Goal: Task Accomplishment & Management: Manage account settings

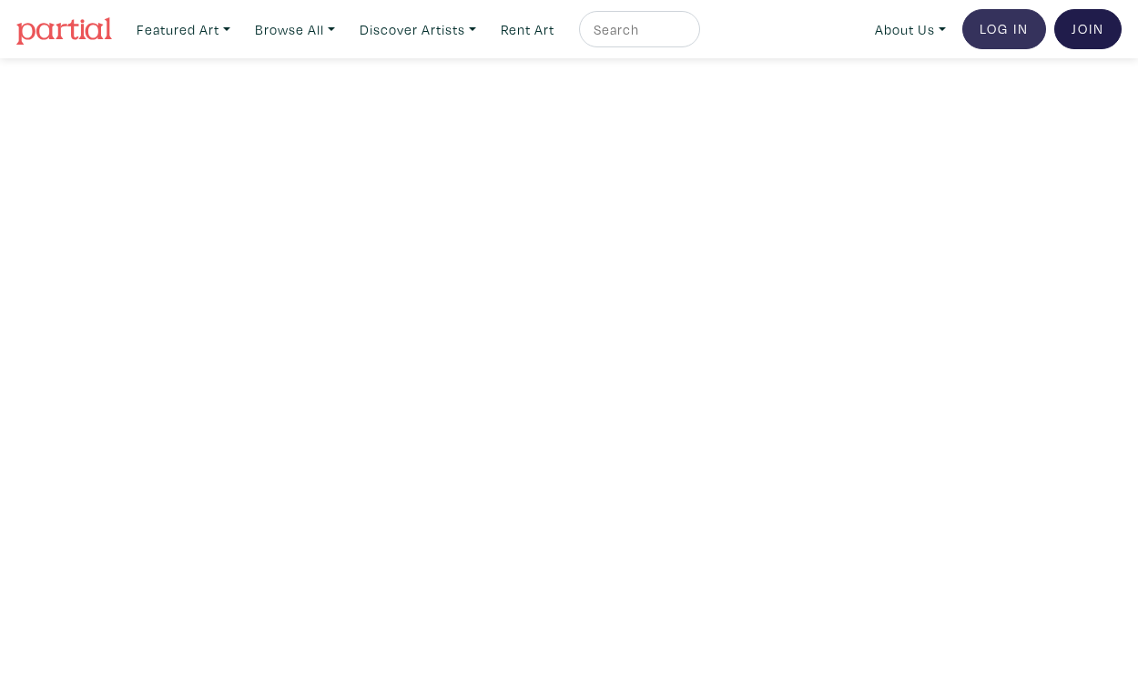
click at [1015, 27] on link "Log In" at bounding box center [1004, 29] width 84 height 40
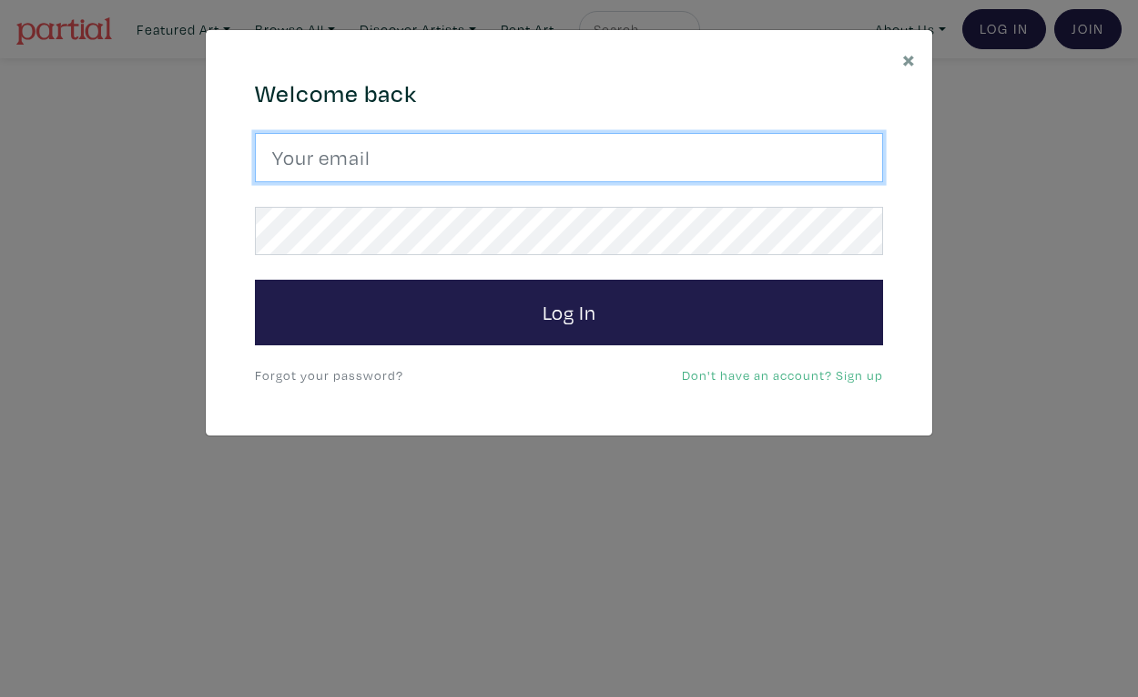
type input "[EMAIL_ADDRESS][DOMAIN_NAME]"
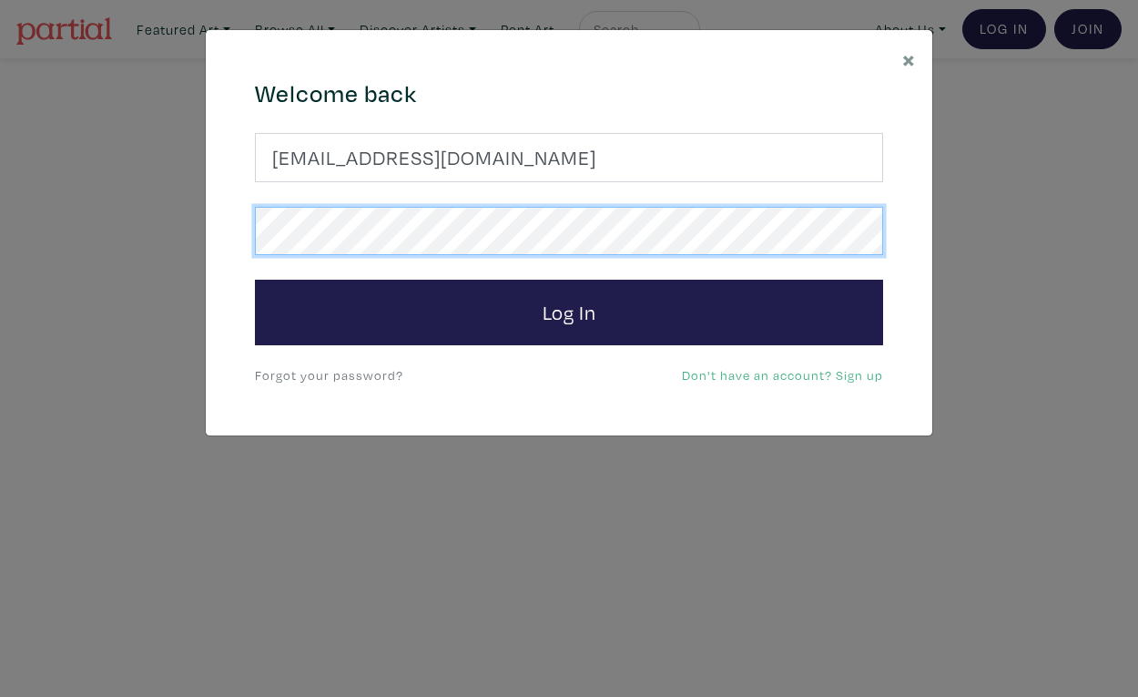
click at [569, 311] on button "Log In" at bounding box center [569, 313] width 628 height 66
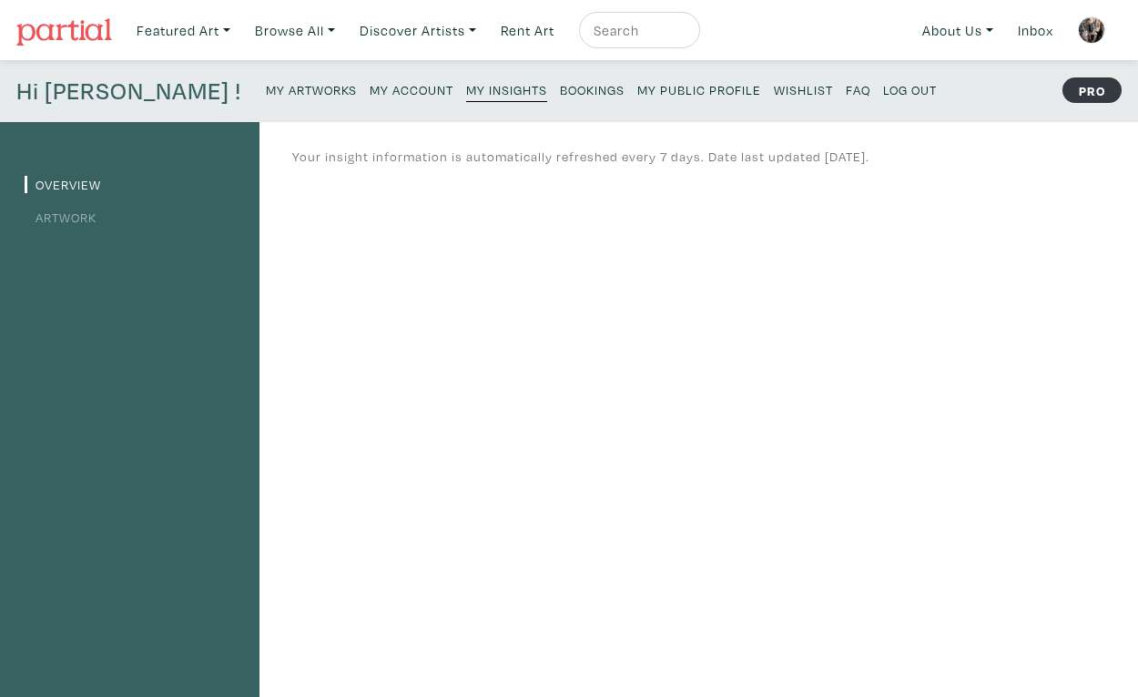
click at [84, 217] on link "Artwork" at bounding box center [61, 217] width 72 height 17
click at [560, 84] on small "Bookings" at bounding box center [592, 89] width 65 height 17
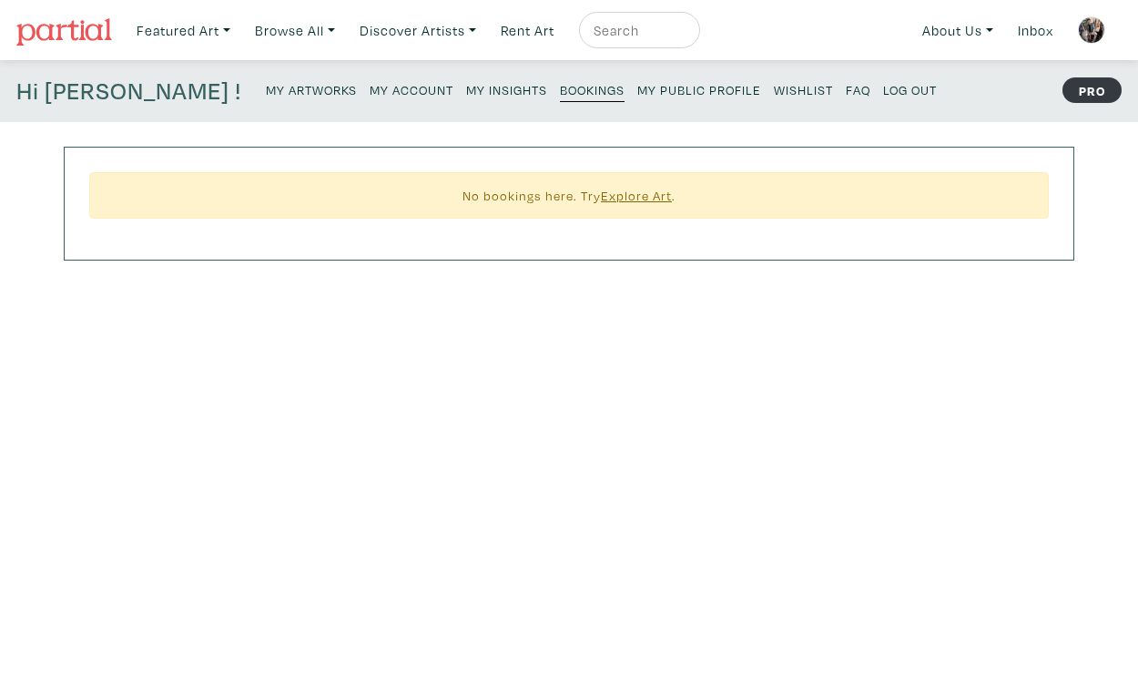
click at [266, 93] on small "My Artworks" at bounding box center [311, 89] width 91 height 17
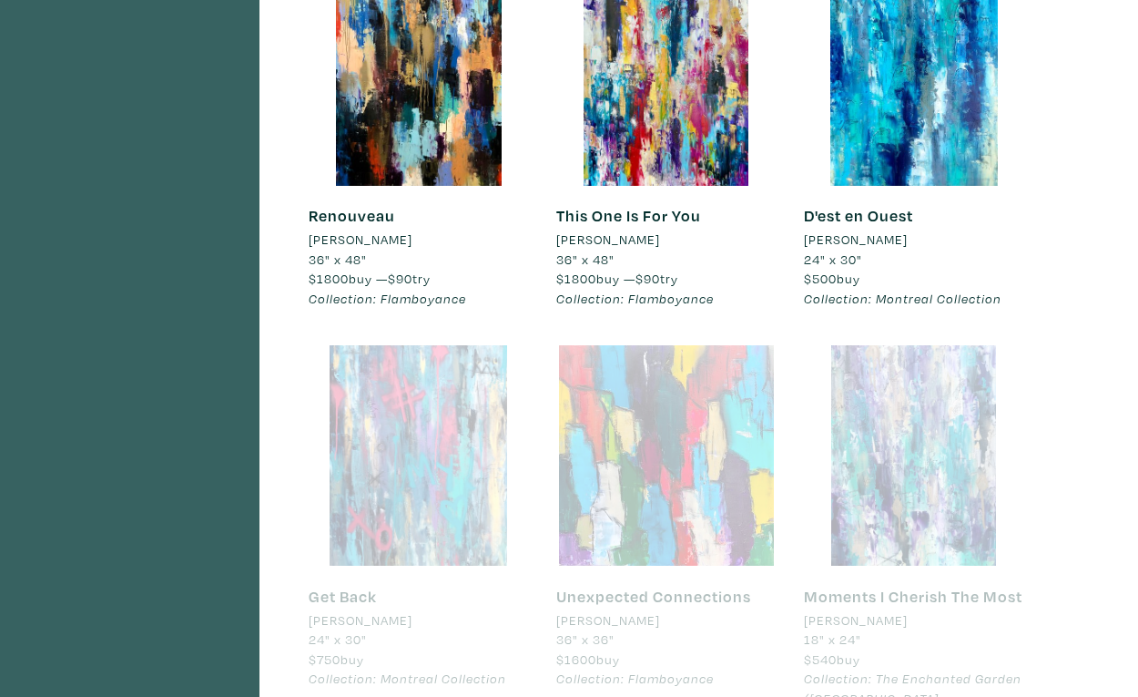
scroll to position [3344, 0]
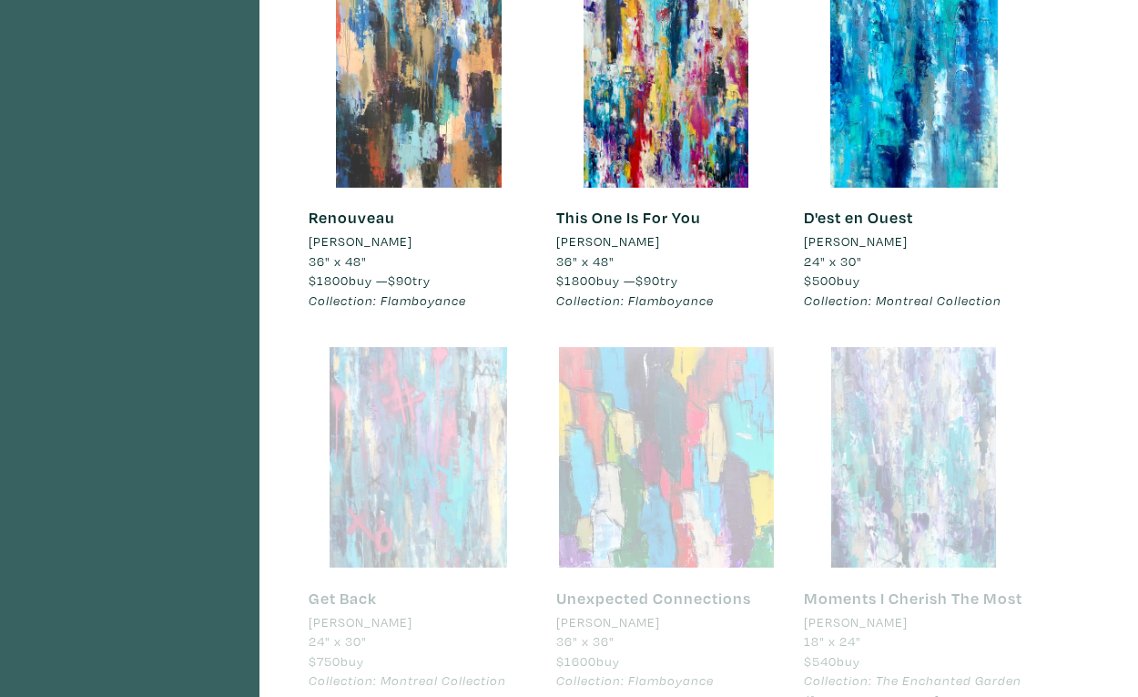
click at [408, 138] on div at bounding box center [419, 77] width 220 height 220
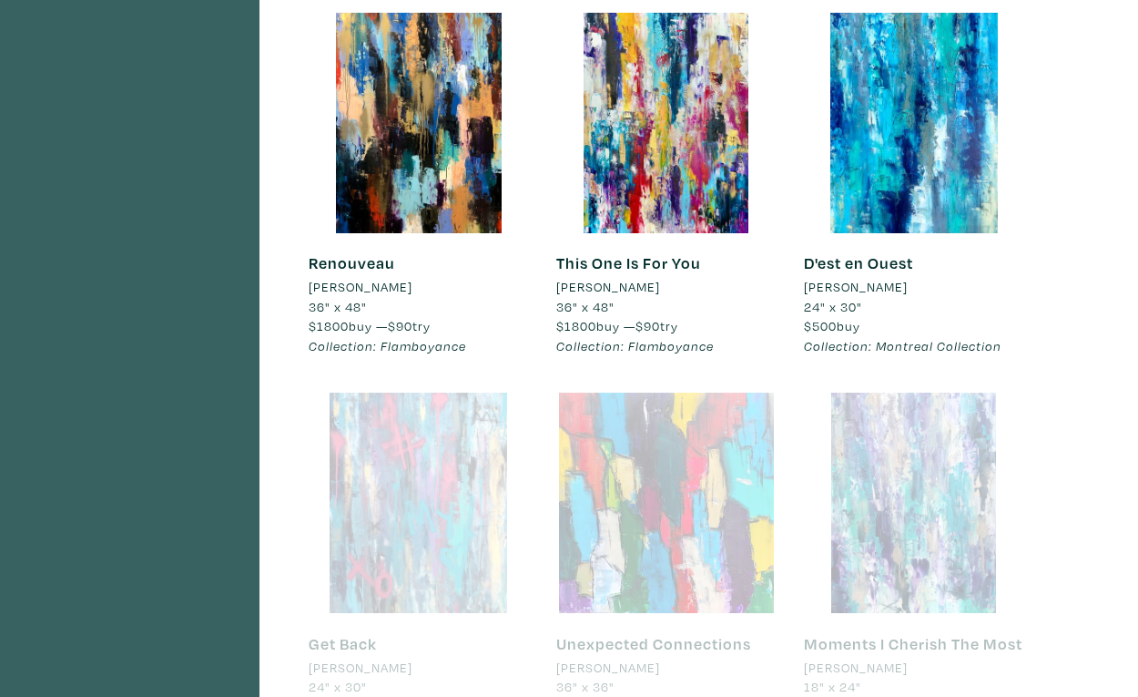
scroll to position [3298, 0]
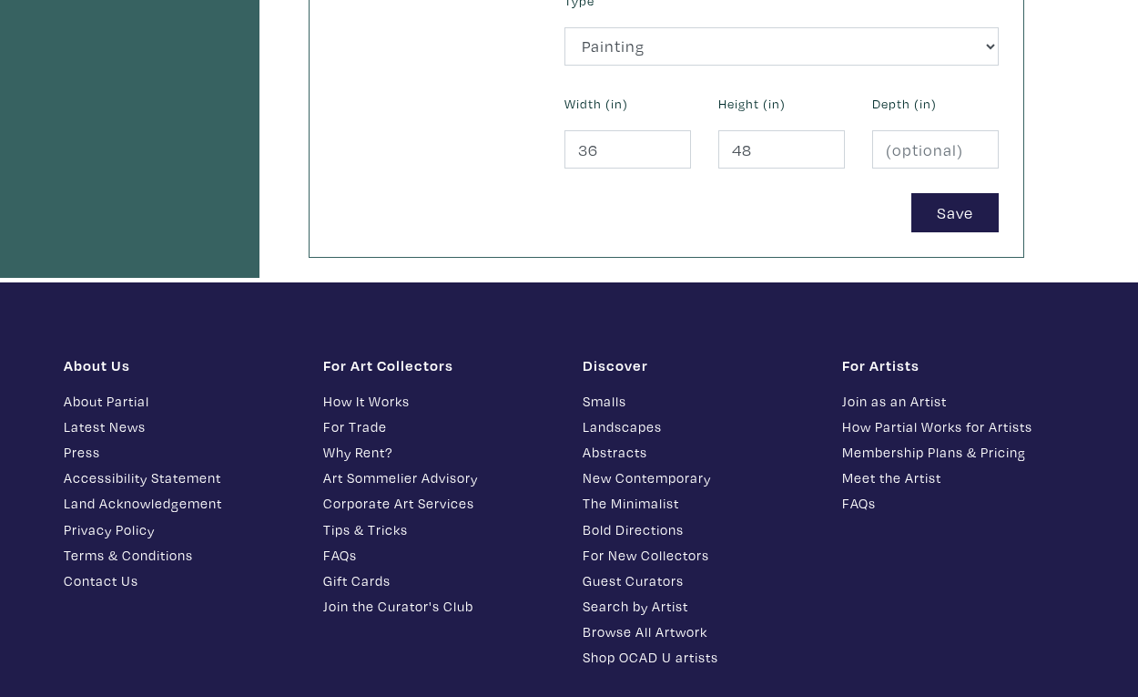
scroll to position [890, 0]
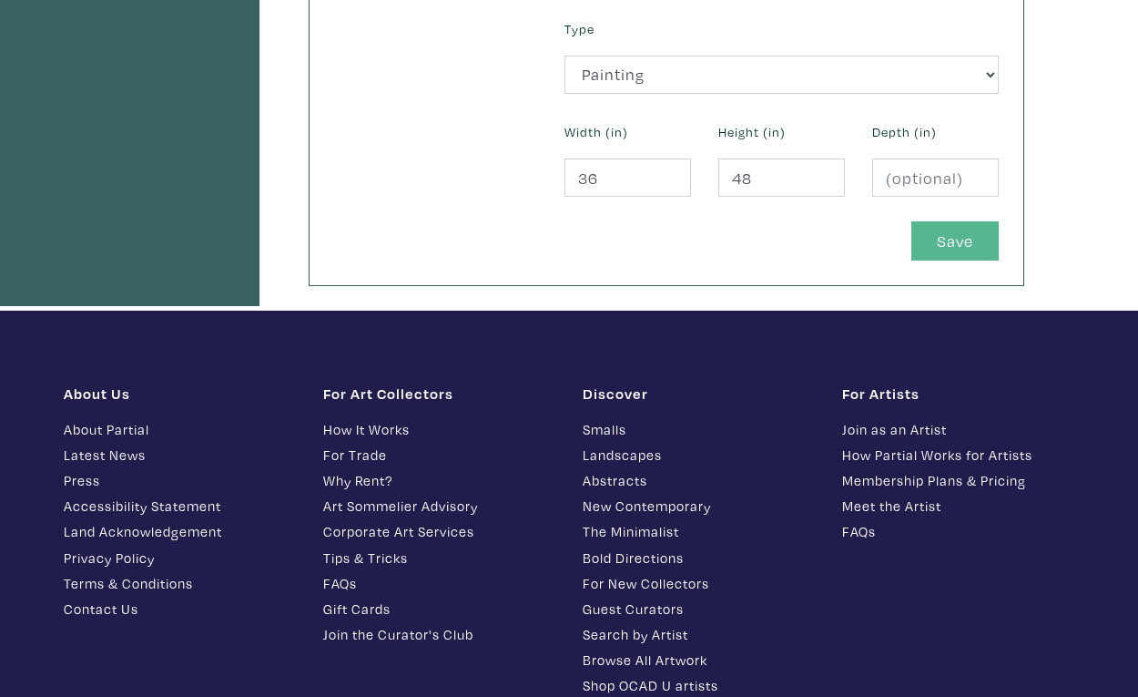
click at [939, 229] on button "Save" at bounding box center [954, 240] width 87 height 39
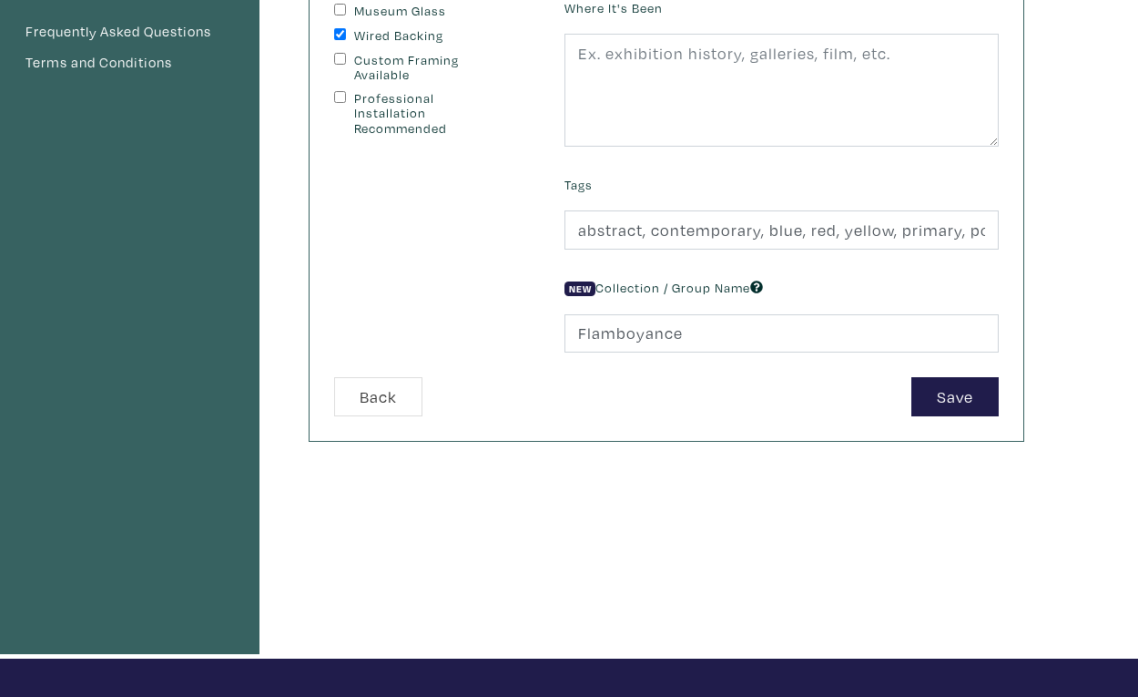
scroll to position [476, 0]
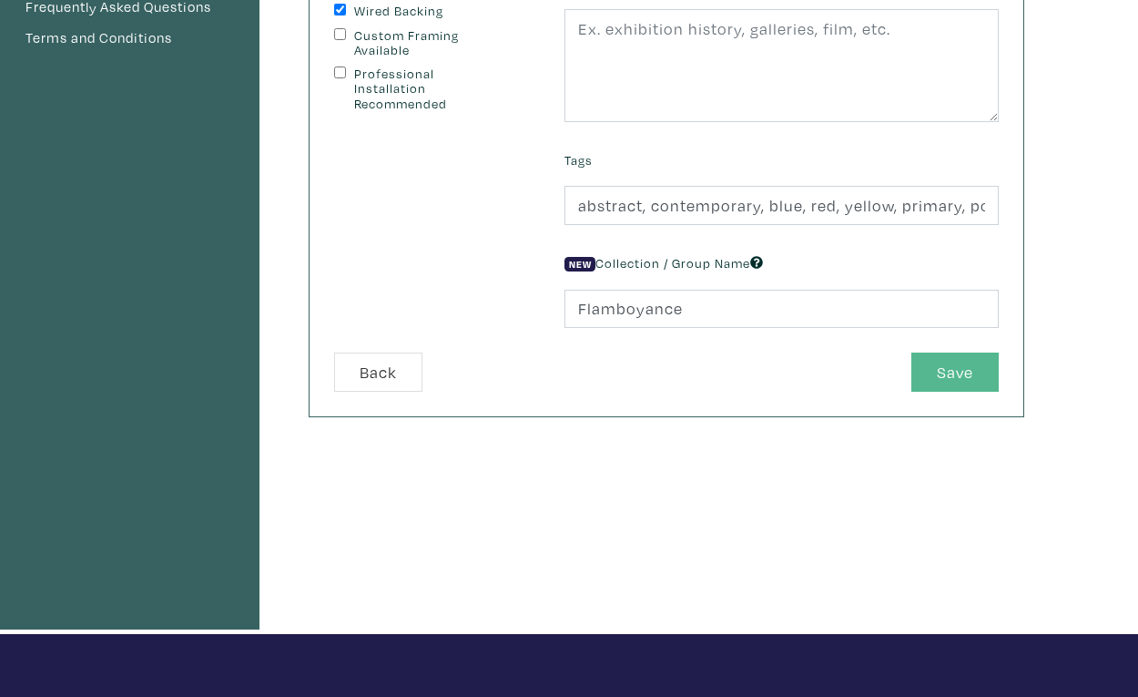
click at [967, 361] on button "Save" at bounding box center [954, 371] width 87 height 39
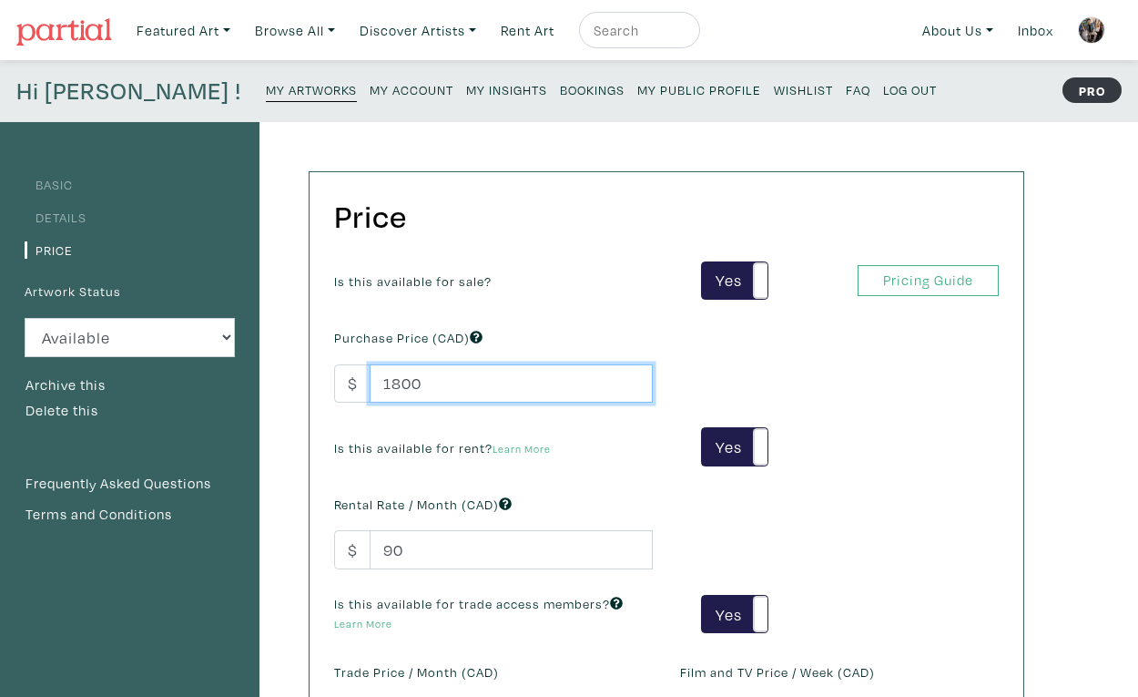
click at [474, 382] on input "1800" at bounding box center [511, 383] width 283 height 39
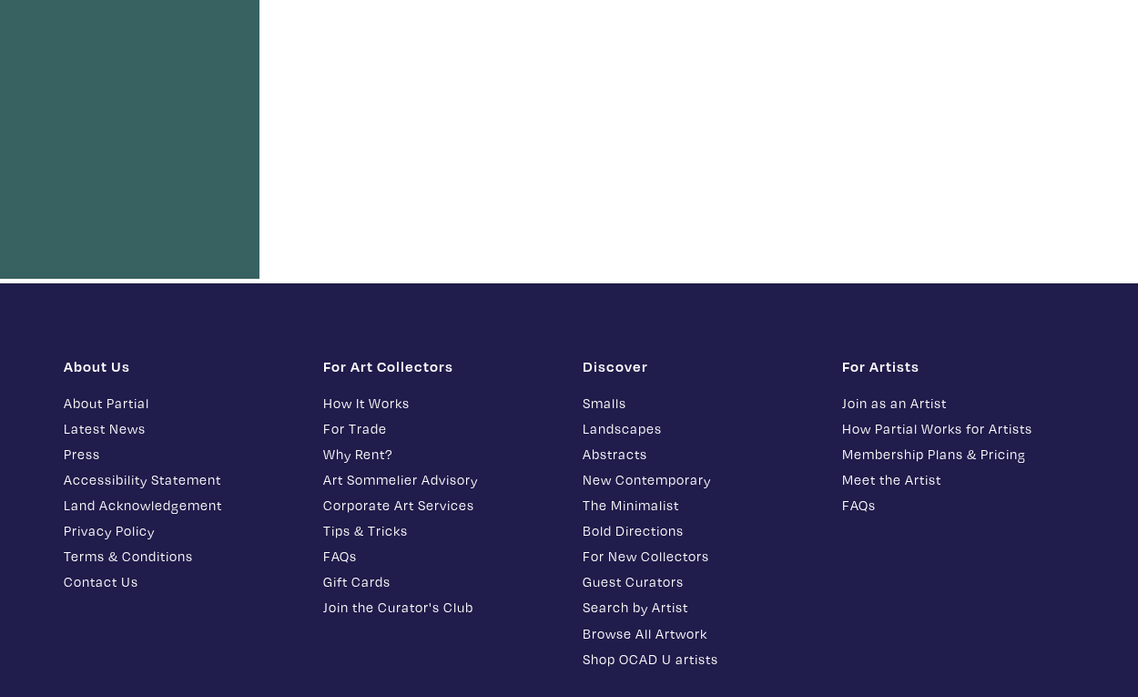
scroll to position [420, 0]
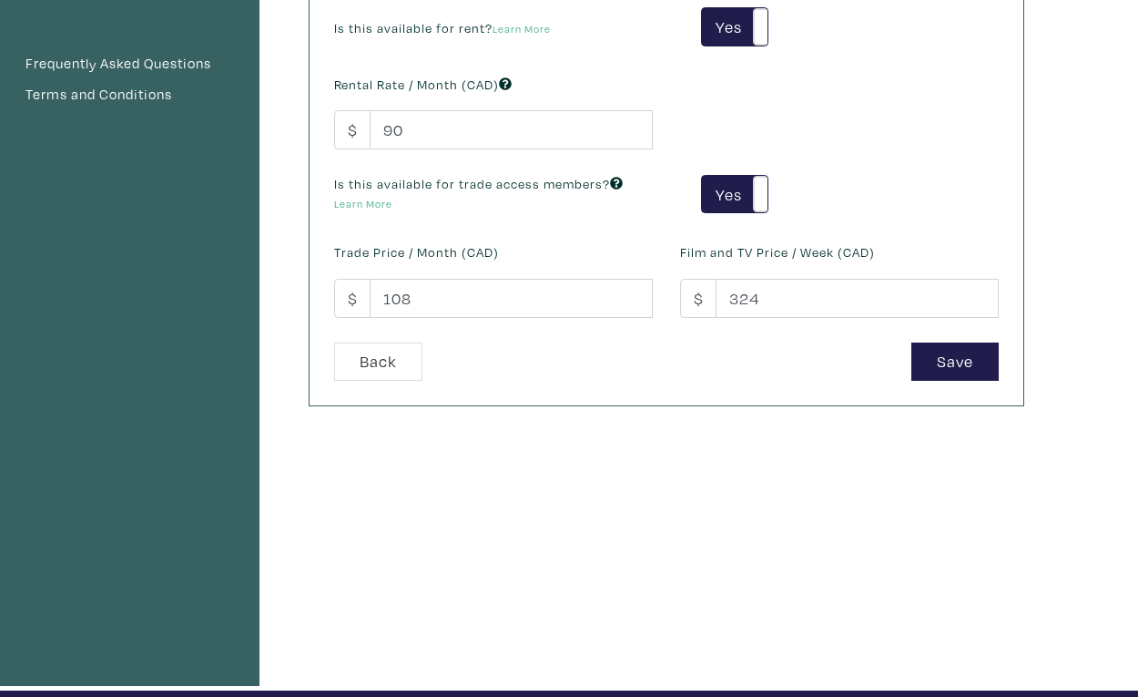
type input "2200"
click at [470, 143] on input "90" at bounding box center [511, 129] width 283 height 39
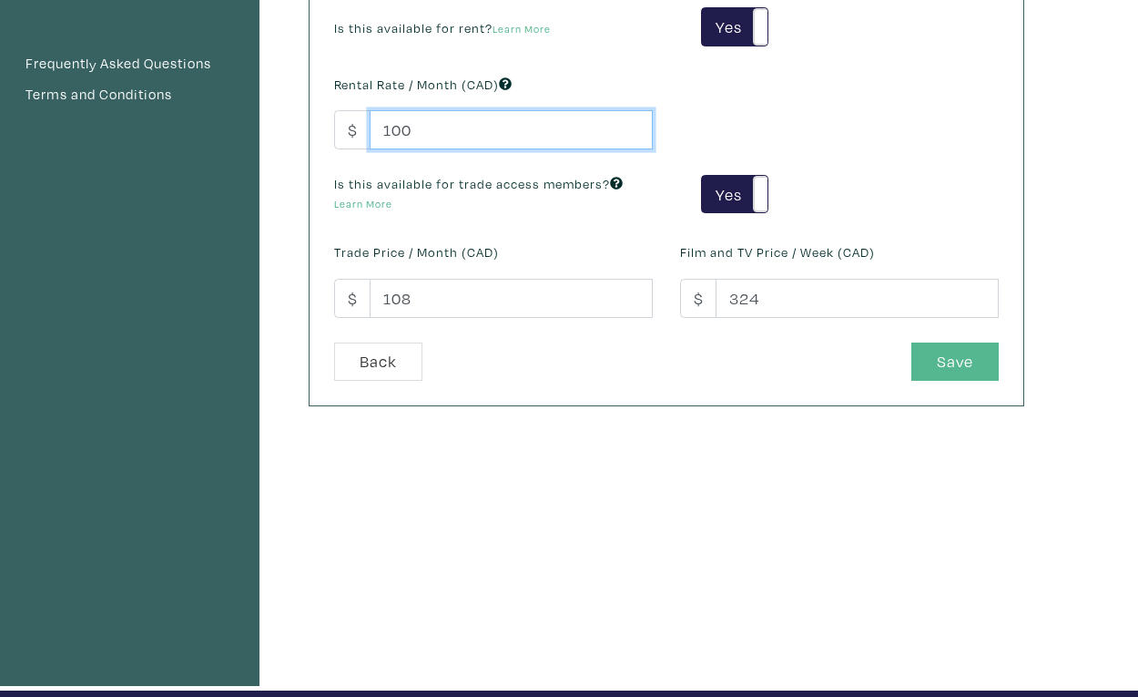
type input "100"
click at [962, 358] on button "Save" at bounding box center [954, 361] width 87 height 39
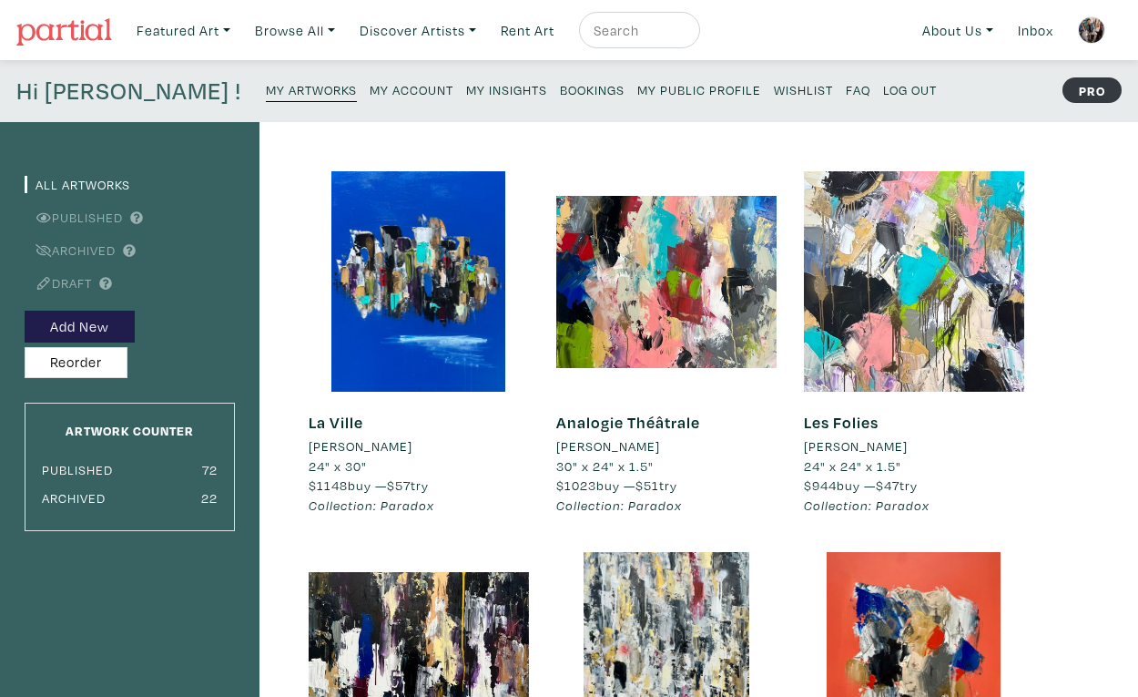
click at [466, 81] on link "My Insights" at bounding box center [506, 88] width 81 height 25
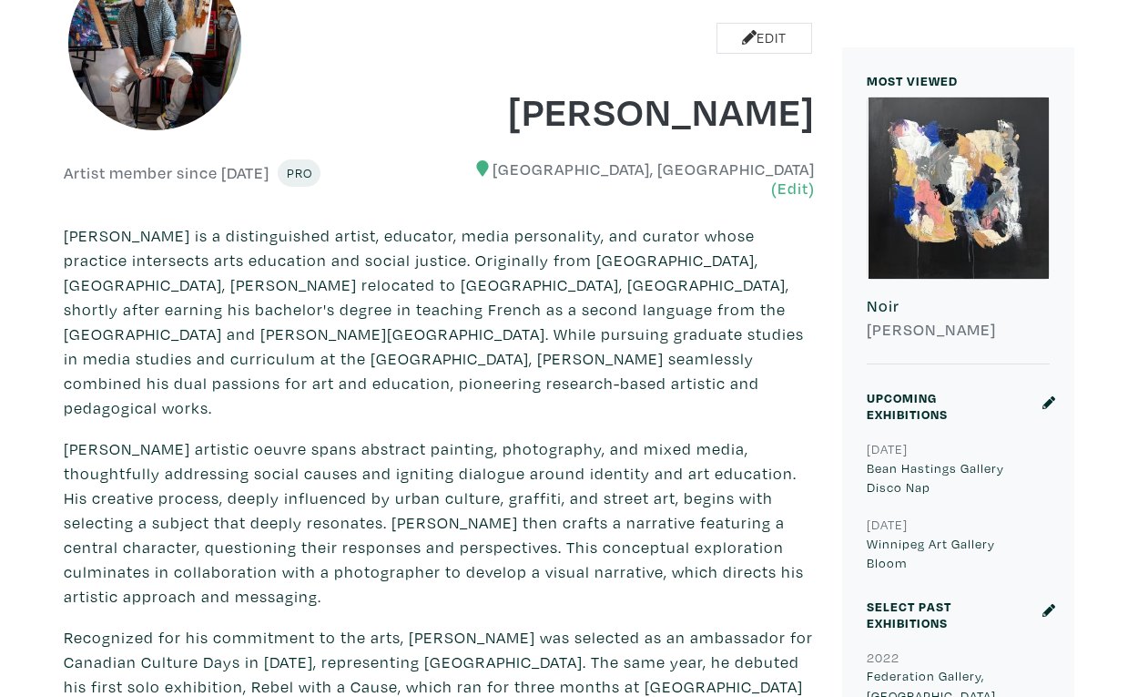
scroll to position [351, 0]
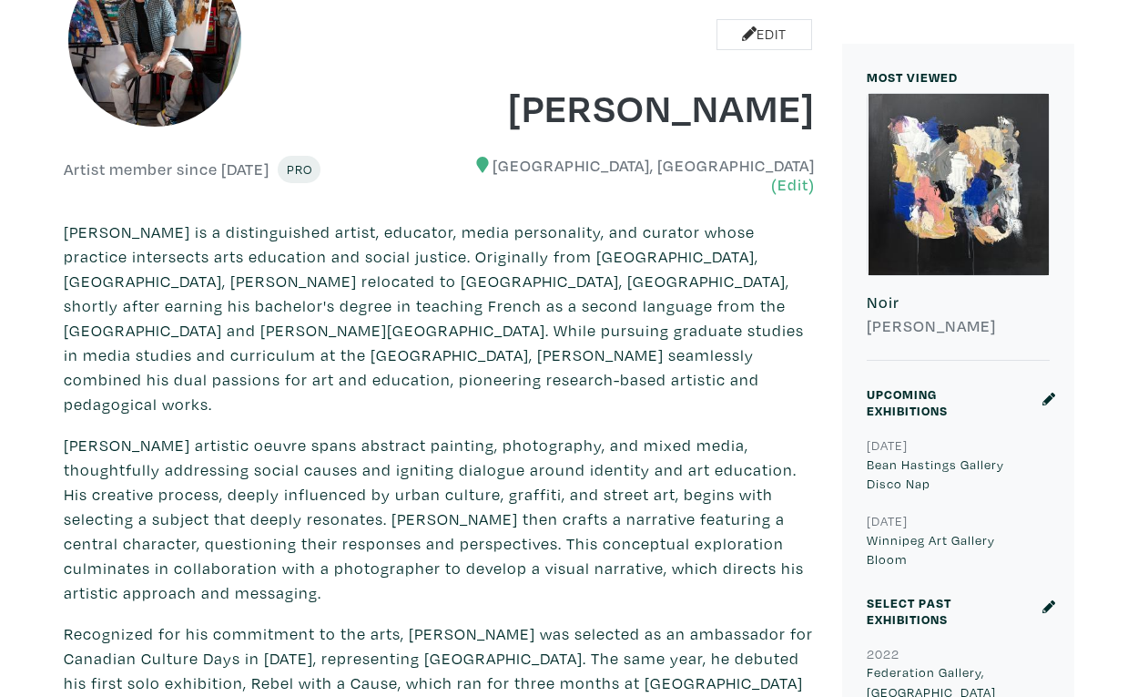
click at [966, 219] on div at bounding box center [958, 184] width 181 height 181
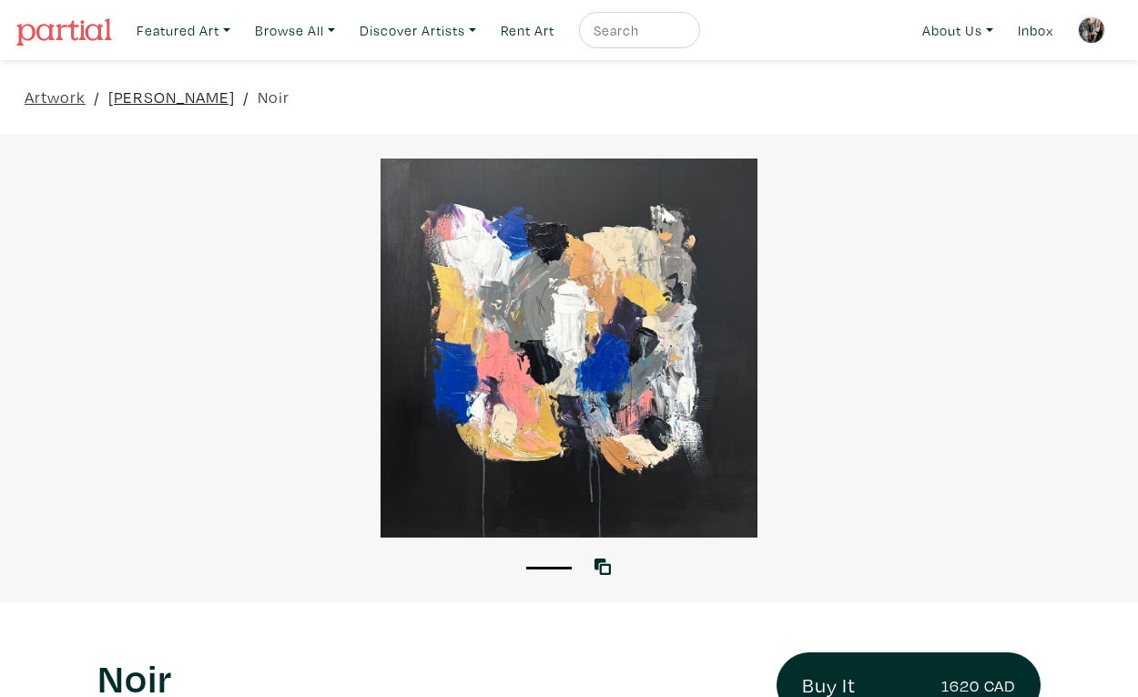
click at [171, 102] on link "Olivier Salvas" at bounding box center [171, 97] width 127 height 25
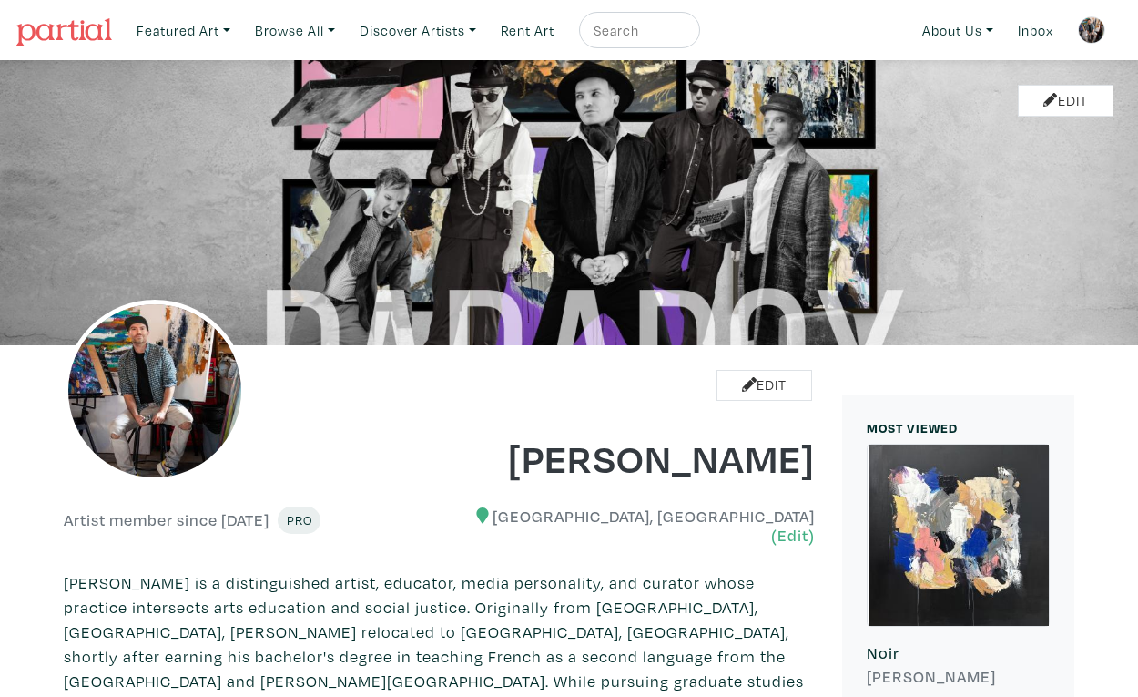
click at [1089, 43] on img at bounding box center [1091, 29] width 27 height 27
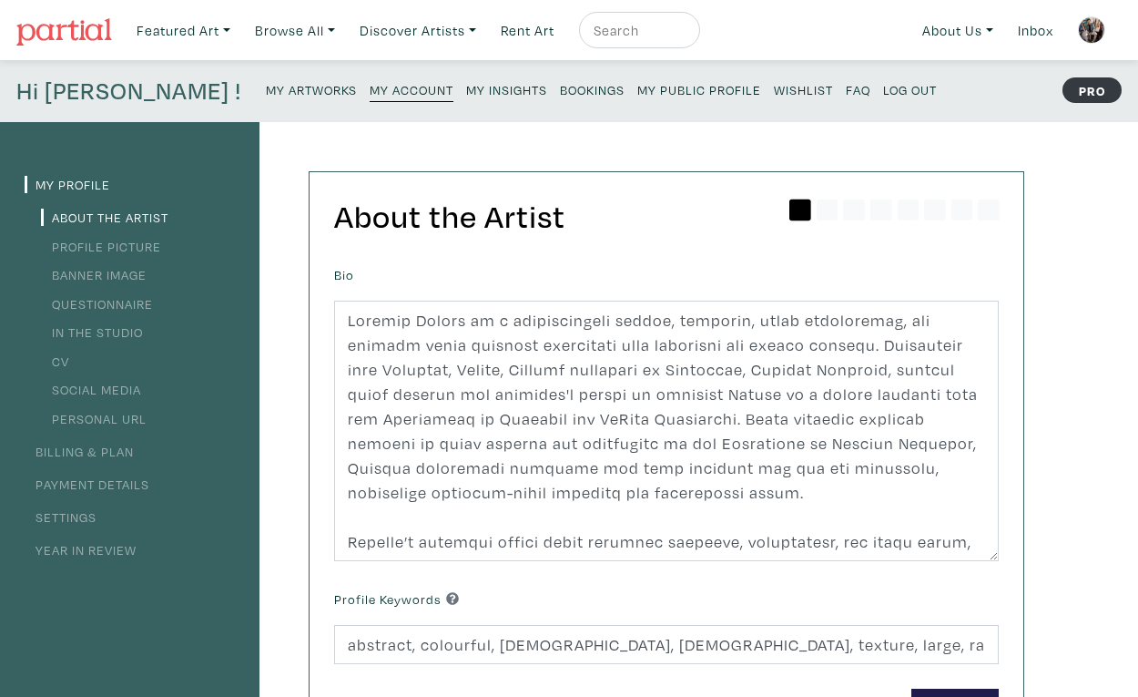
click at [466, 81] on link "My Insights" at bounding box center [506, 88] width 81 height 25
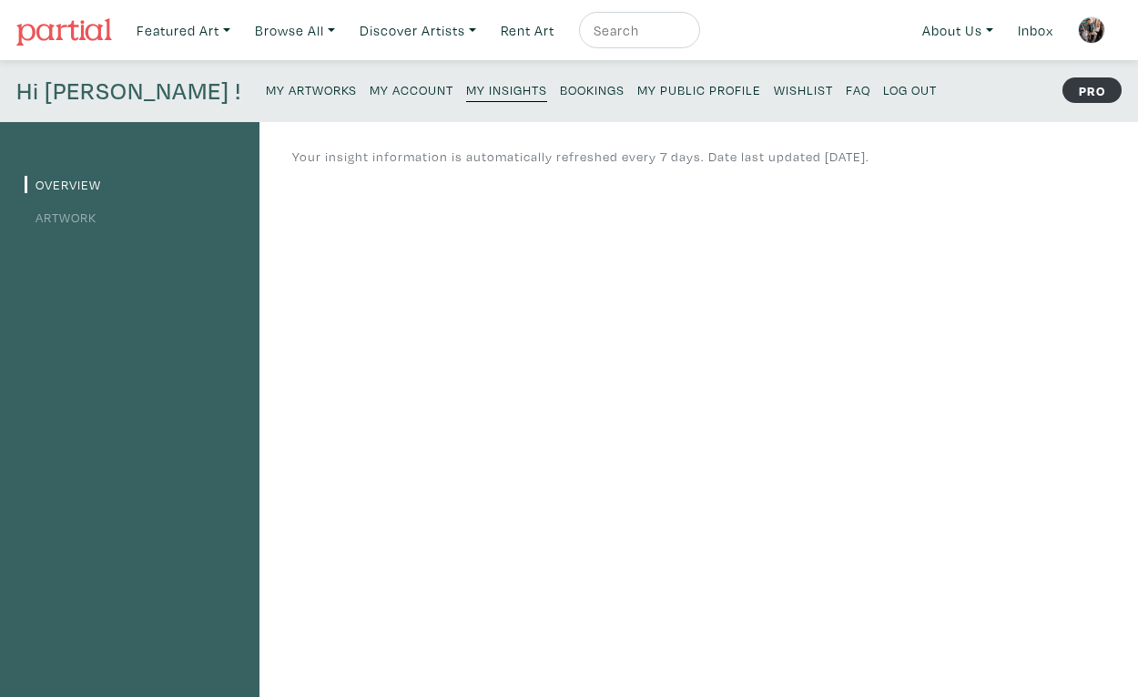
scroll to position [59, 0]
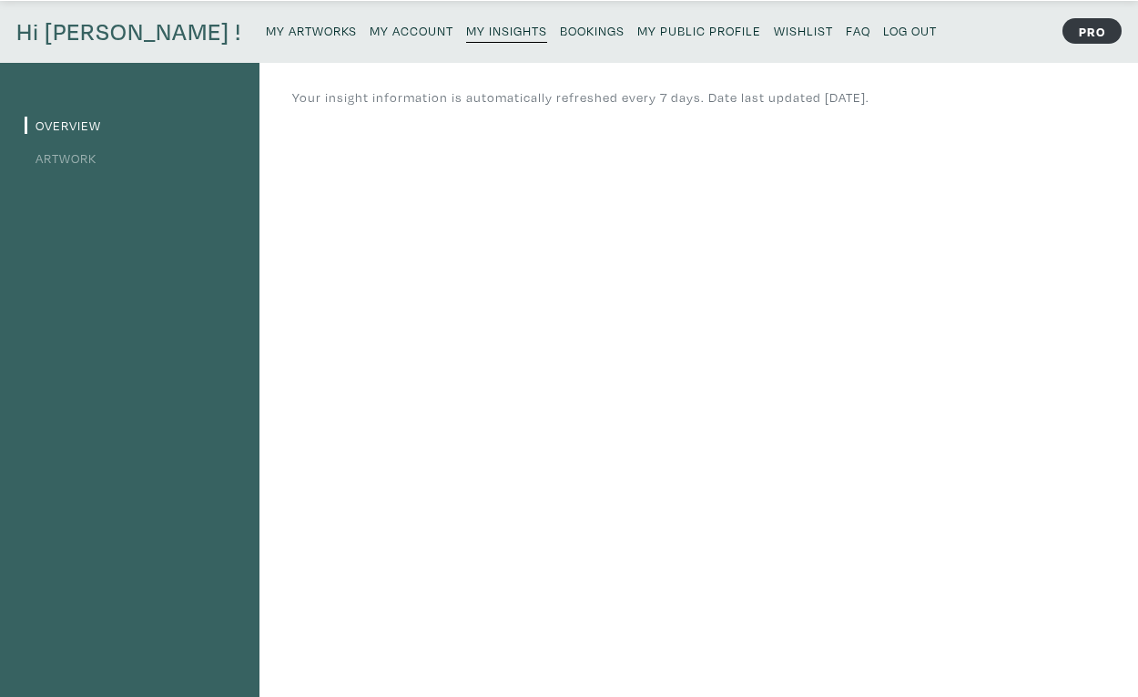
click at [62, 148] on li "Artwork" at bounding box center [130, 157] width 210 height 25
click at [65, 161] on link "Artwork" at bounding box center [61, 157] width 72 height 17
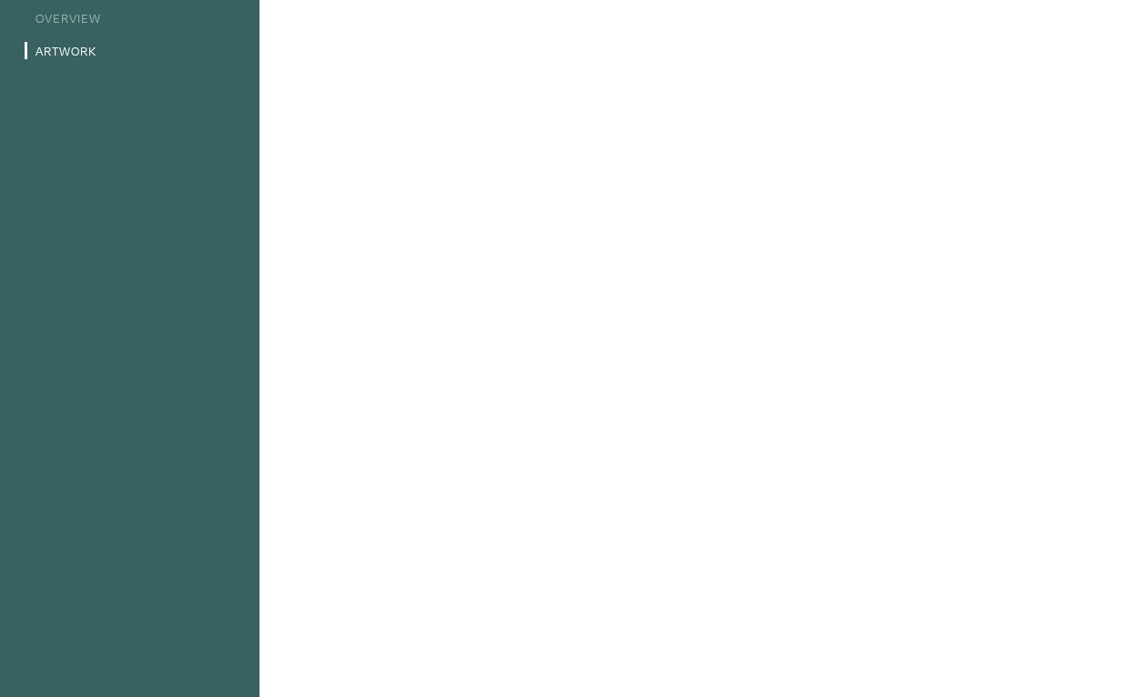
scroll to position [190, 0]
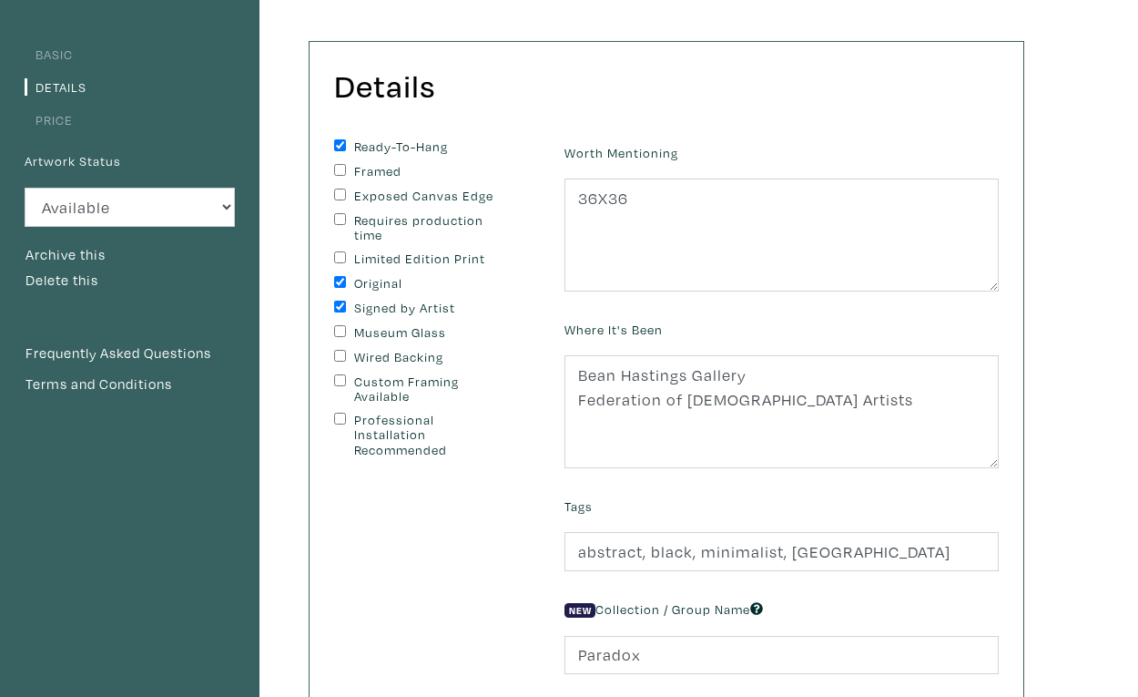
scroll to position [56, 0]
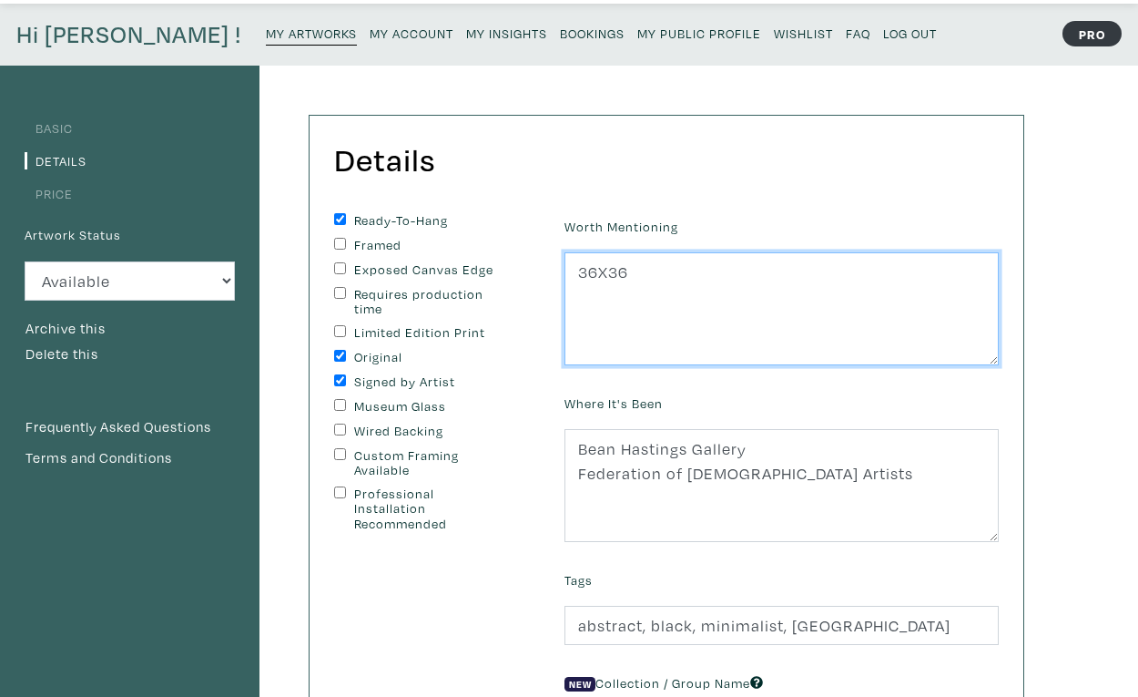
click at [648, 268] on textarea "36X36" at bounding box center [782, 308] width 434 height 113
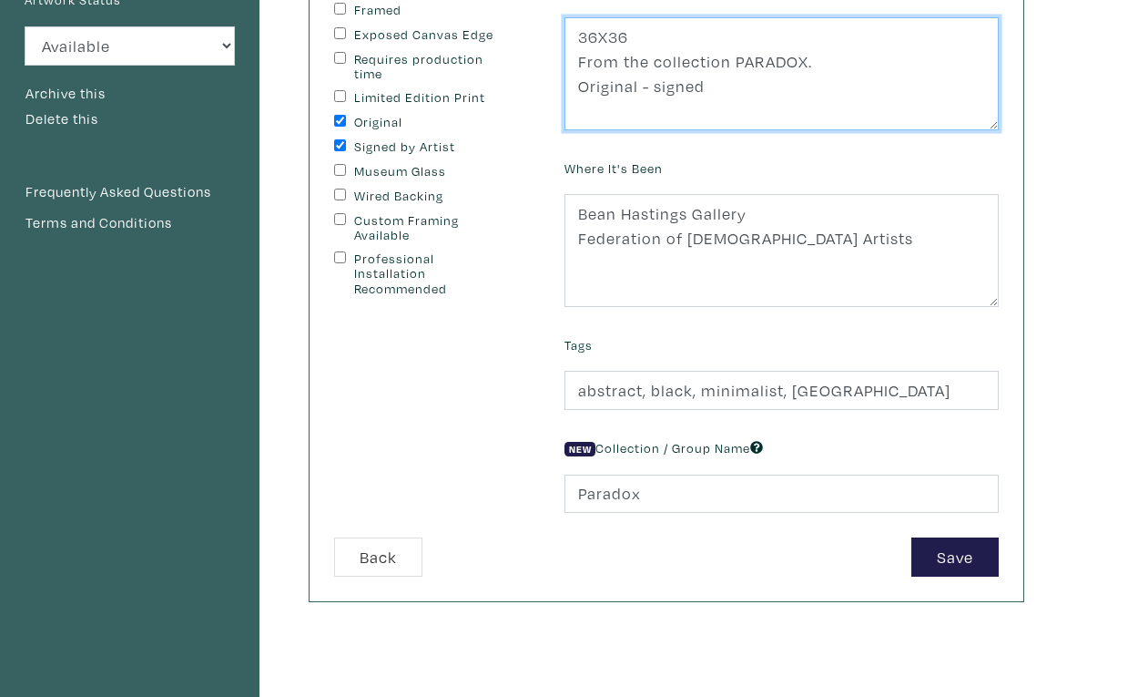
scroll to position [292, 0]
type textarea "36X36 From the collection PARADOX. Original - signed"
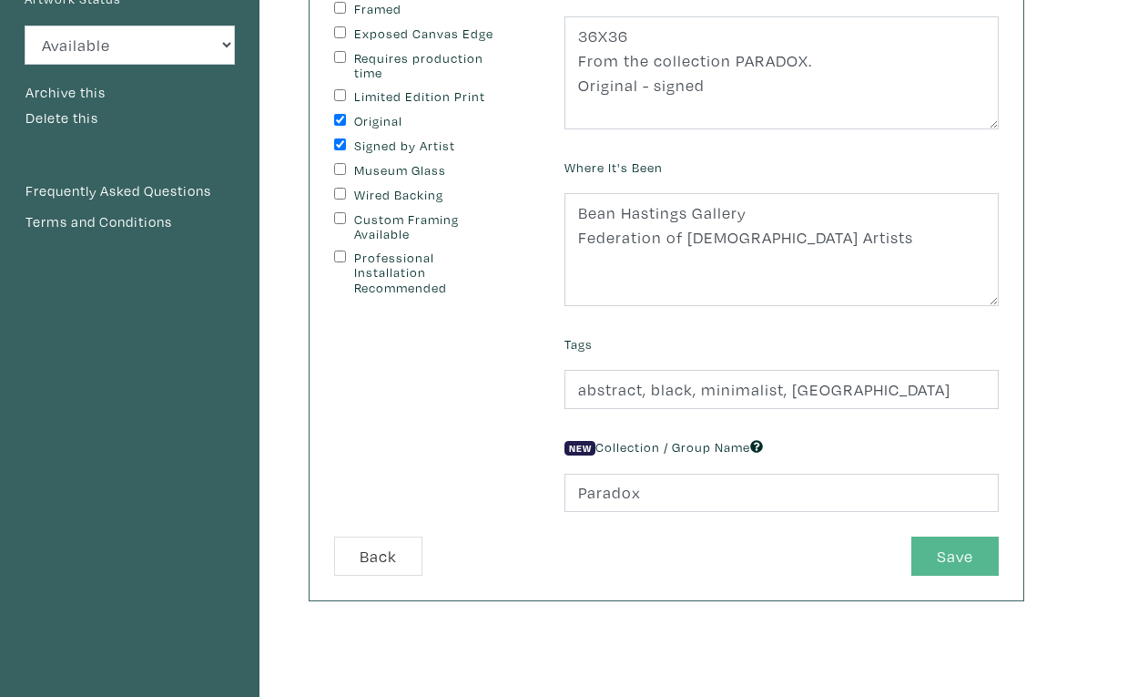
click at [944, 542] on button "Save" at bounding box center [954, 555] width 87 height 39
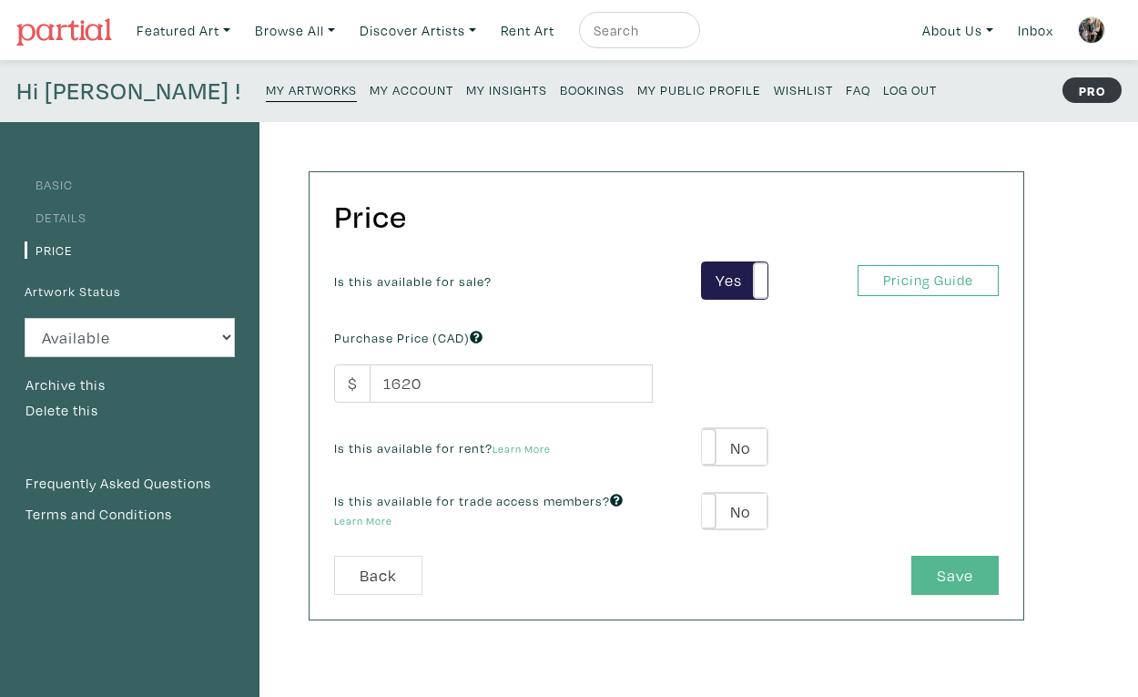
click at [920, 579] on button "Save" at bounding box center [954, 574] width 87 height 39
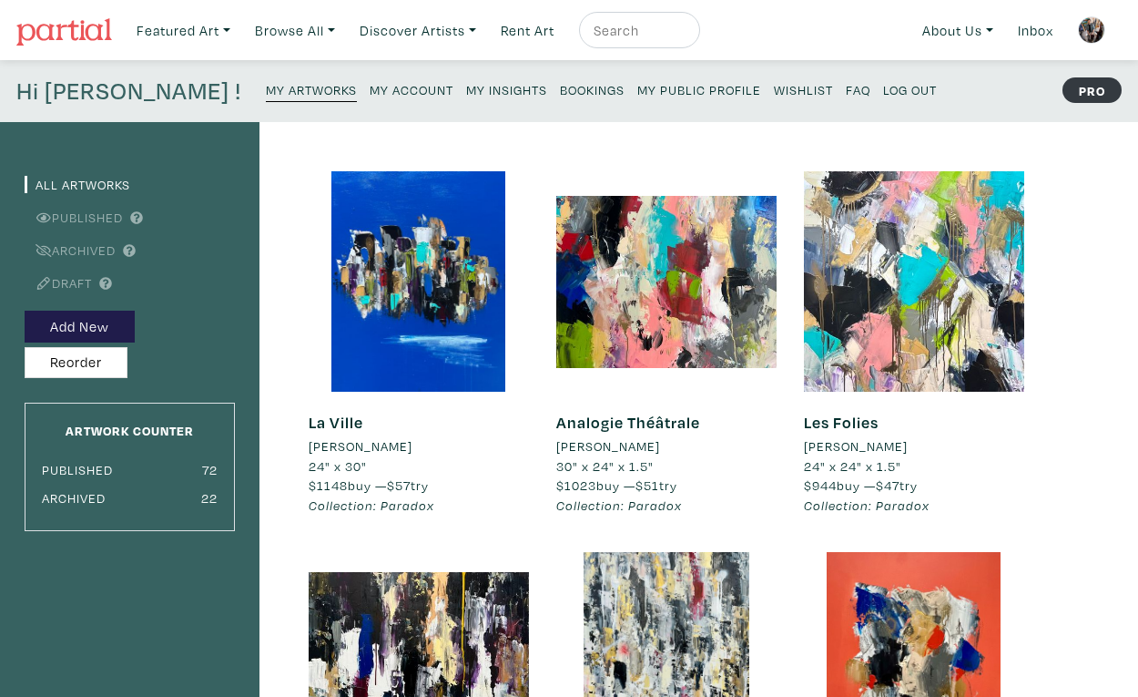
click at [466, 84] on small "My Insights" at bounding box center [506, 89] width 81 height 17
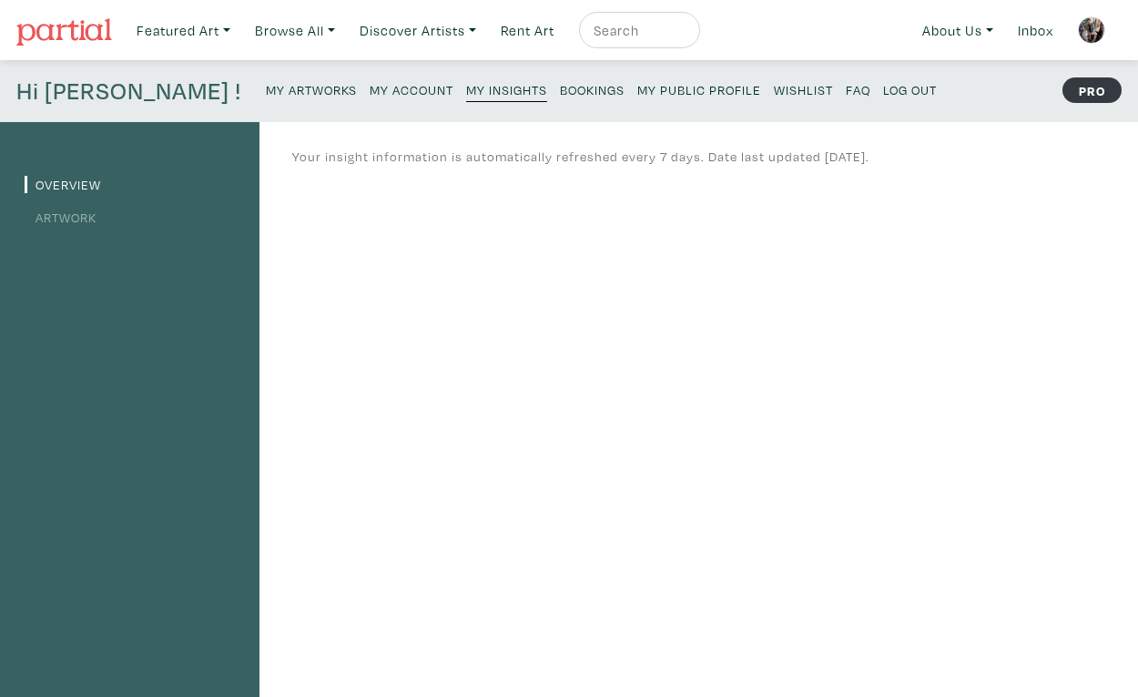
click at [66, 220] on link "Artwork" at bounding box center [61, 217] width 72 height 17
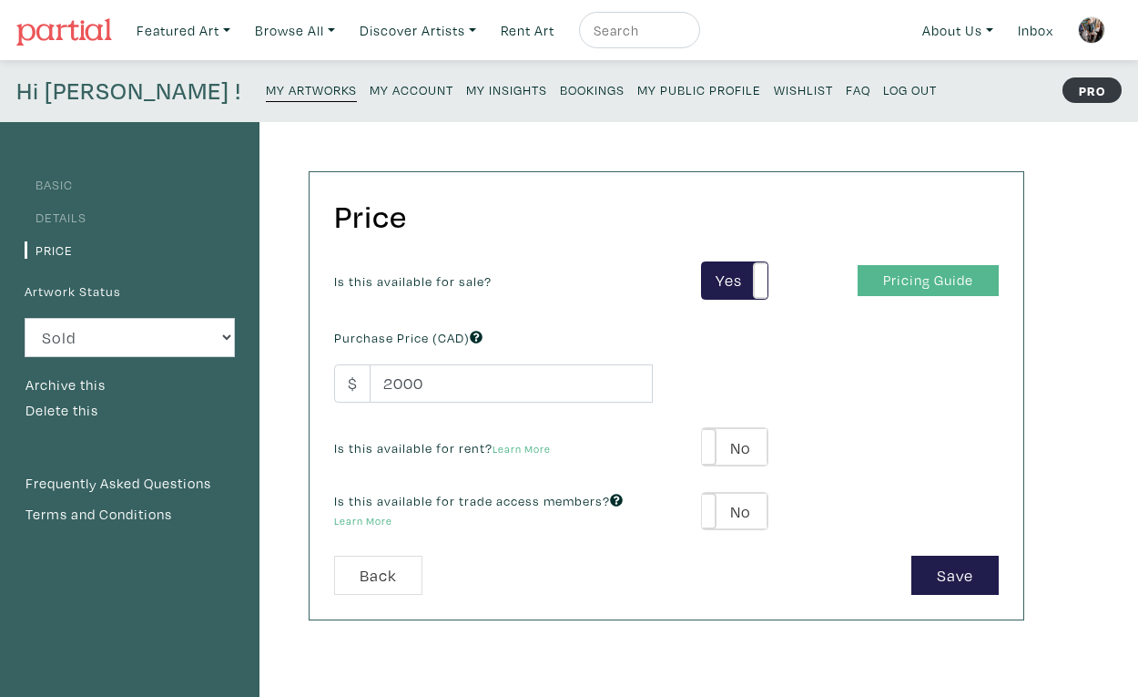
click at [917, 290] on link "Pricing Guide" at bounding box center [928, 281] width 141 height 32
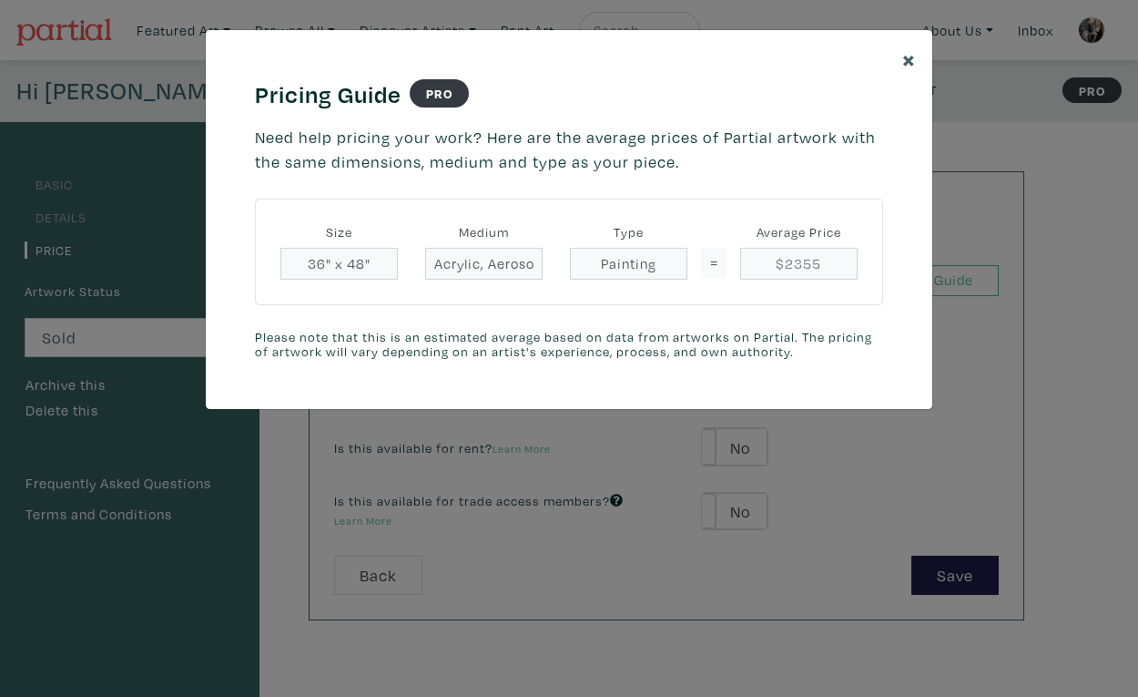
click at [909, 58] on span "×" at bounding box center [909, 59] width 14 height 32
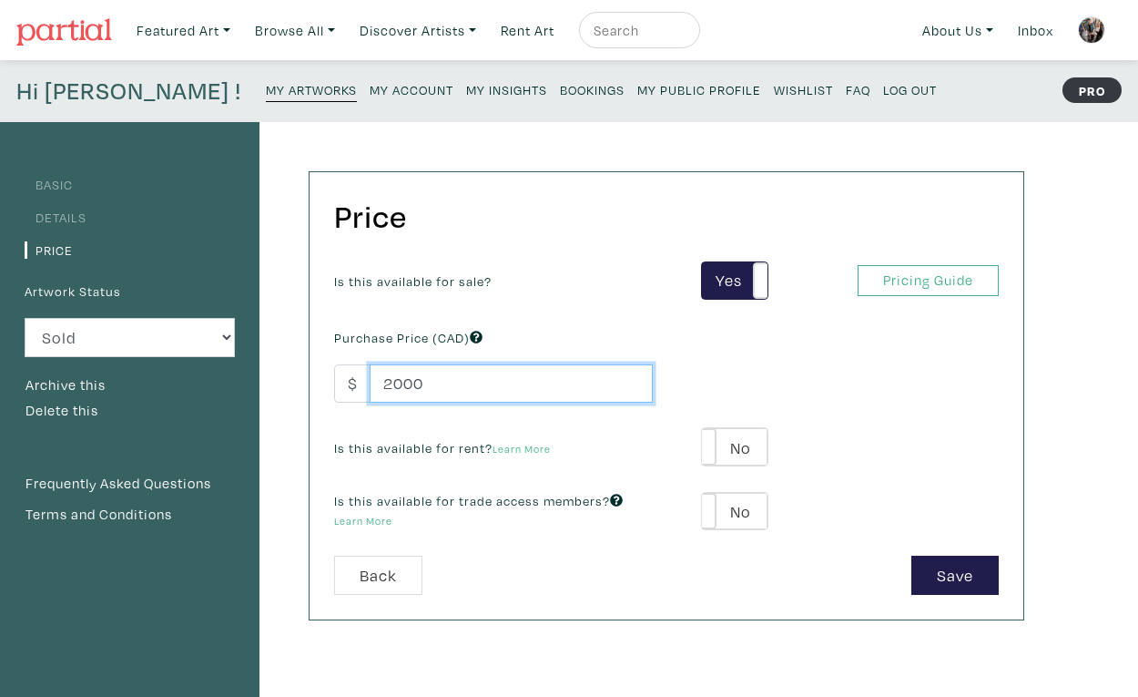
click at [433, 382] on input "2000" at bounding box center [511, 383] width 283 height 39
type input "2355"
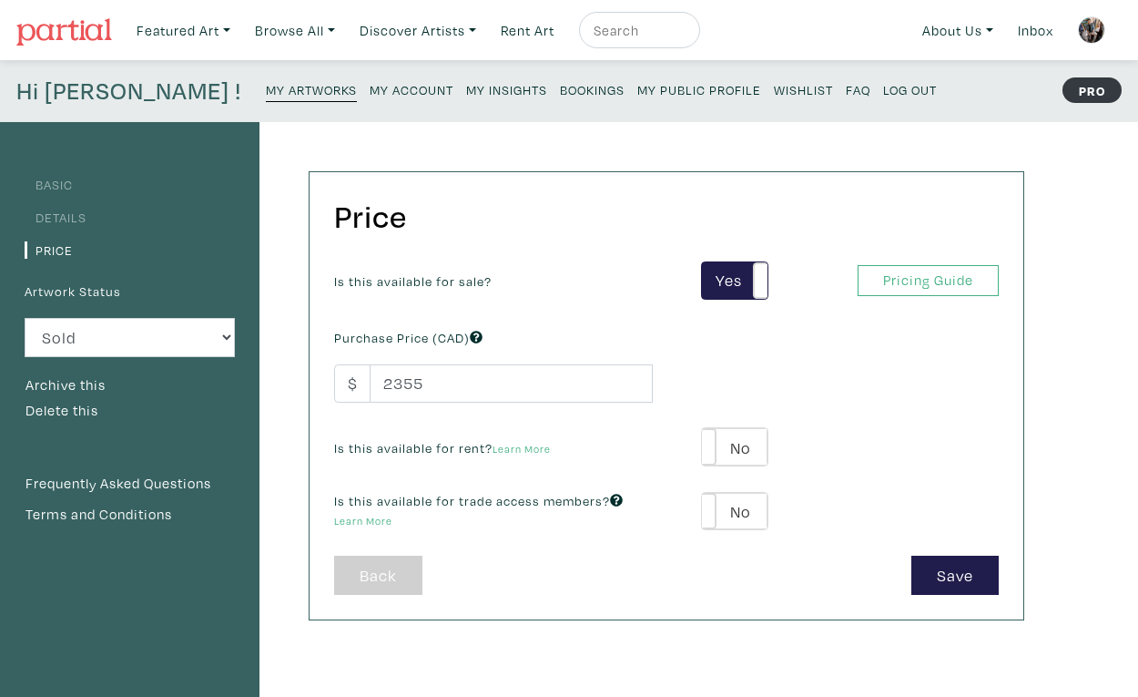
click at [389, 580] on link "Back" at bounding box center [378, 574] width 88 height 39
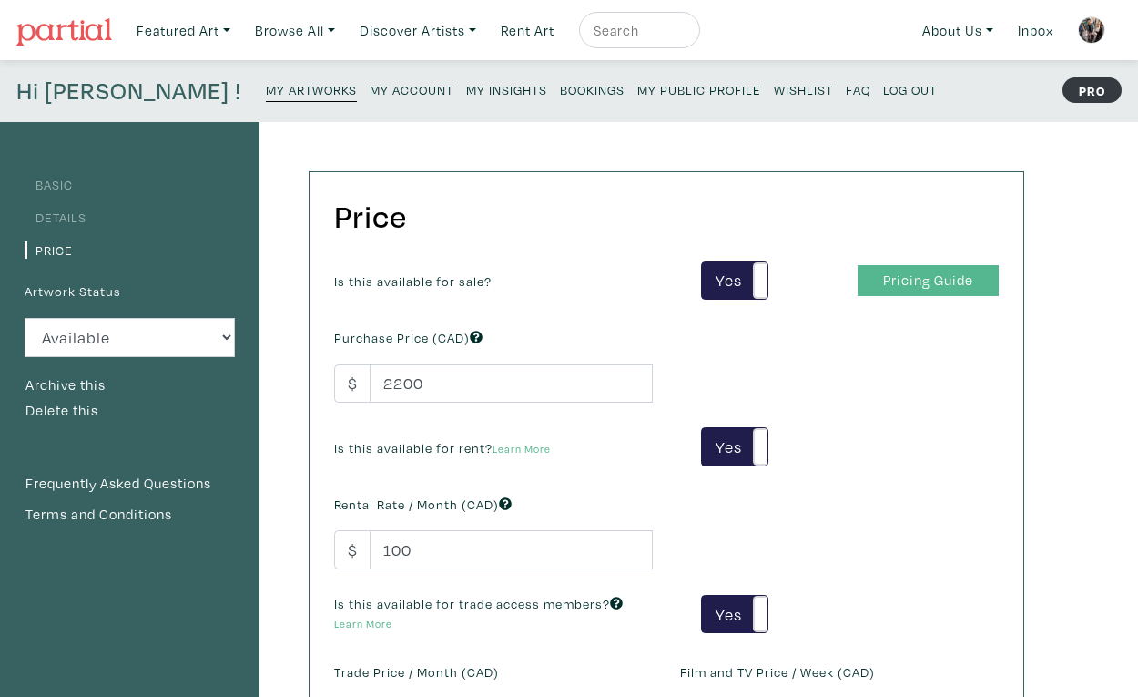
click at [901, 292] on link "Pricing Guide" at bounding box center [928, 281] width 141 height 32
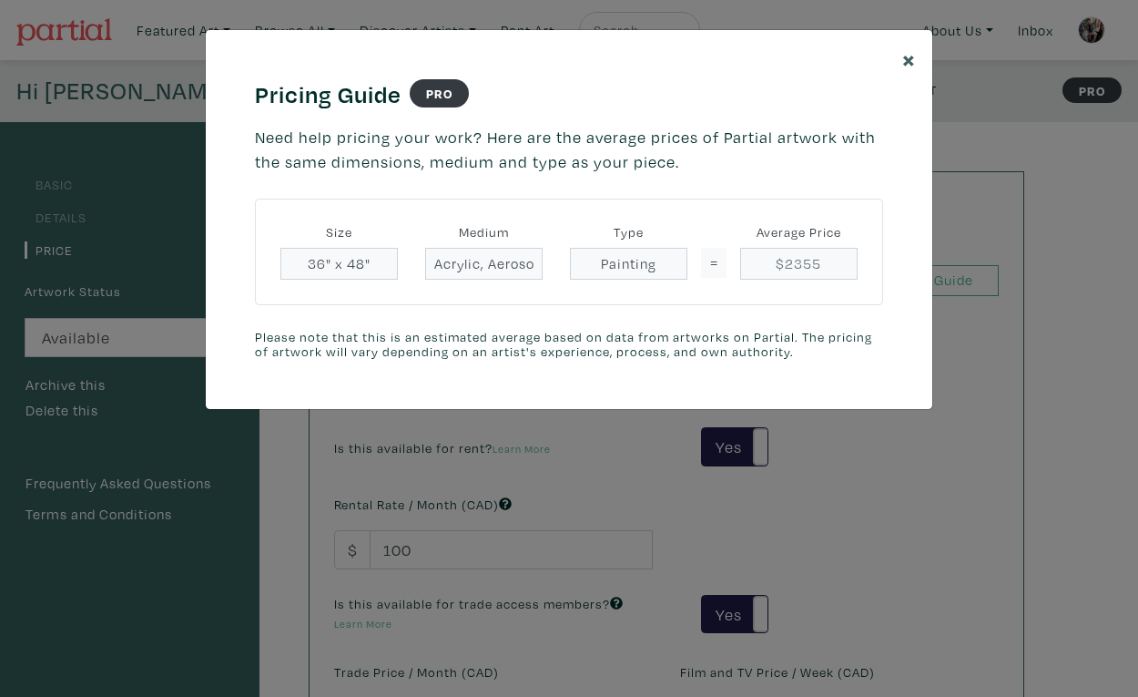
click at [906, 53] on span "×" at bounding box center [909, 59] width 14 height 32
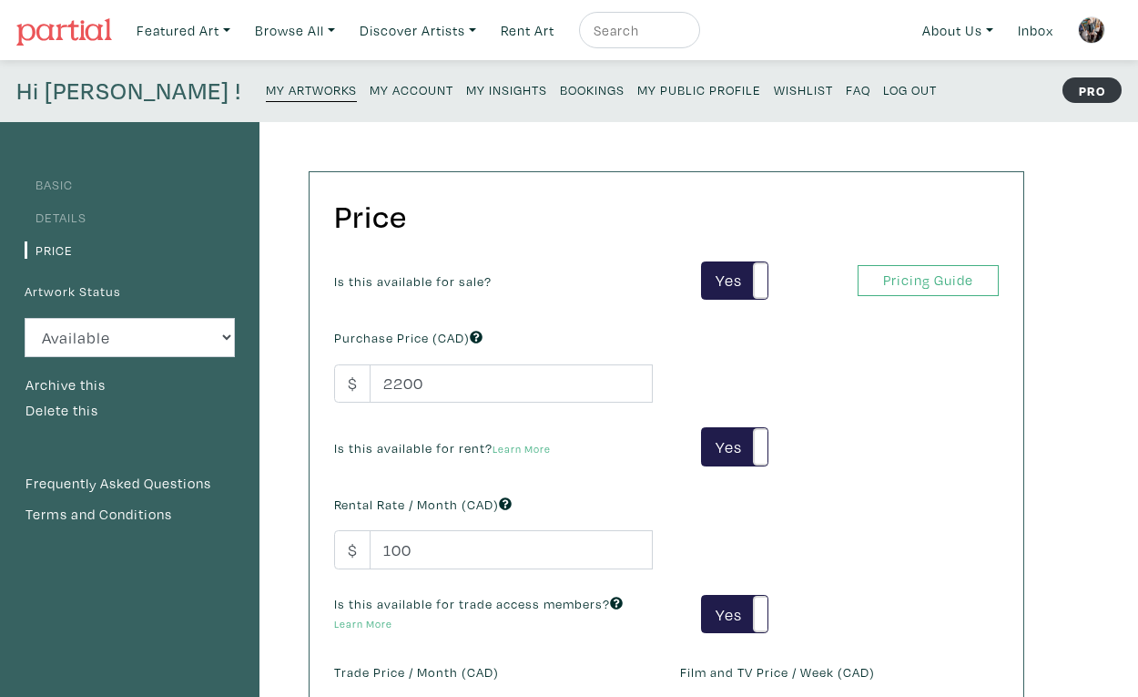
click at [392, 403] on div "Is this available for sale? Yes No Yes No Pricing Guide PRO Purchase Price (CAD…" at bounding box center [667, 511] width 692 height 501
click at [401, 390] on input "2200" at bounding box center [511, 383] width 283 height 39
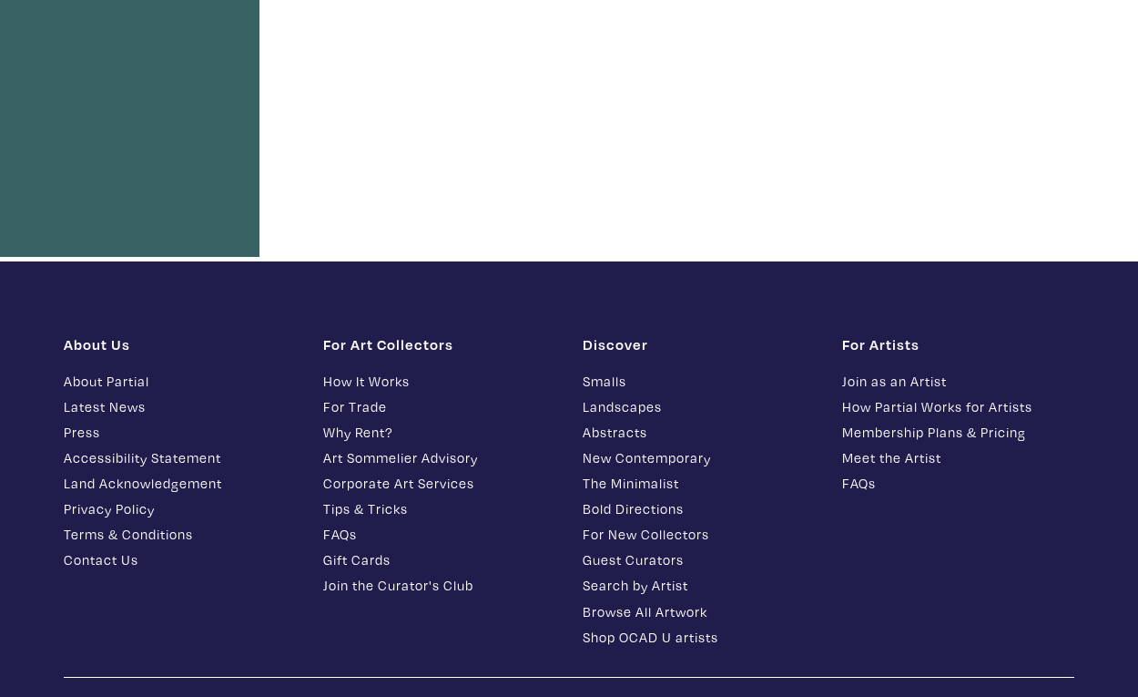
scroll to position [512, 0]
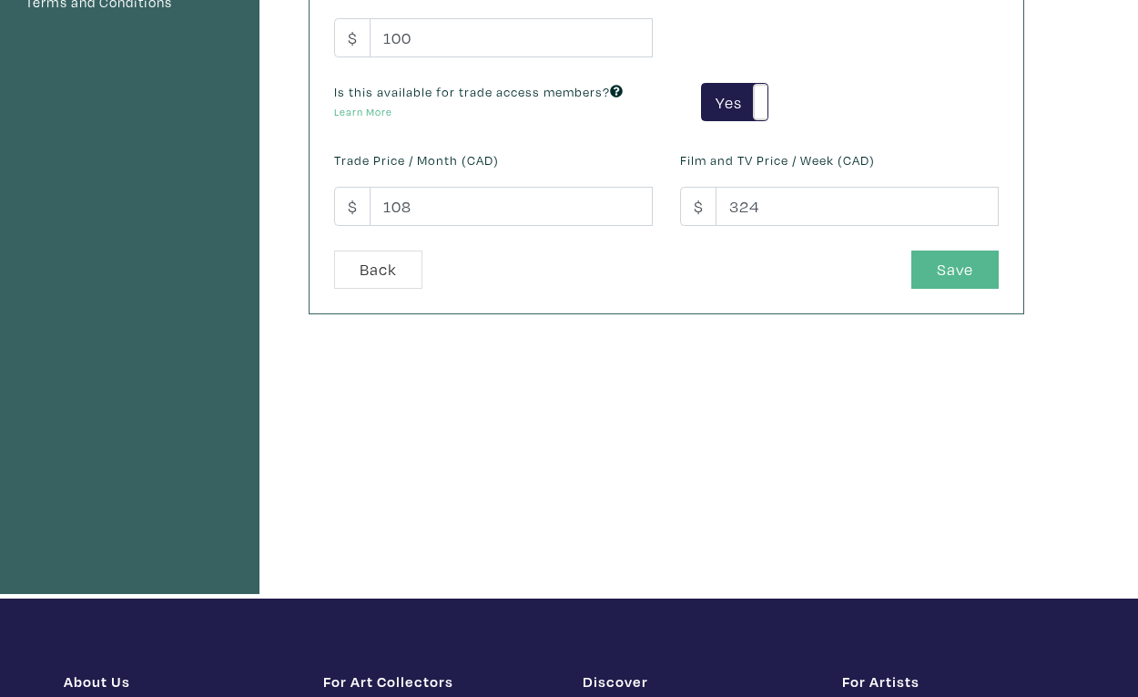
type input "2355"
click at [947, 270] on button "Save" at bounding box center [954, 269] width 87 height 39
